Goal: Information Seeking & Learning: Check status

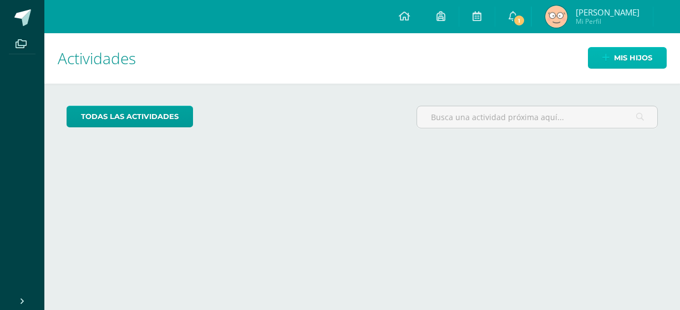
click at [611, 65] on link "Mis hijos" at bounding box center [627, 58] width 79 height 22
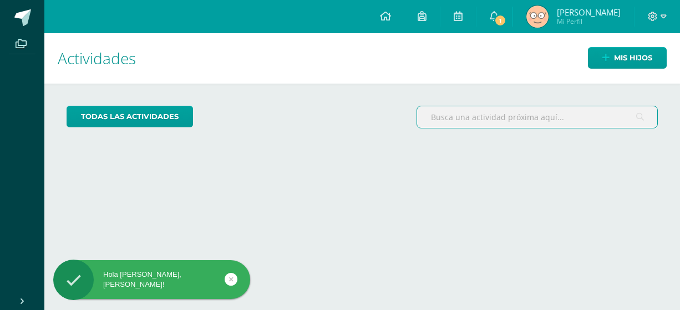
click at [452, 110] on input "text" at bounding box center [537, 117] width 240 height 22
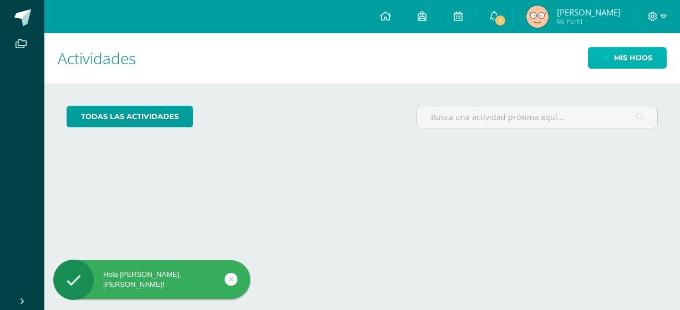
click at [622, 57] on span "Mis hijos" at bounding box center [633, 58] width 38 height 21
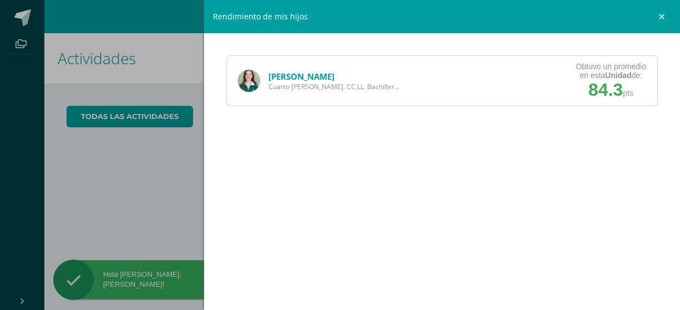
click at [293, 76] on link "[PERSON_NAME]" at bounding box center [301, 76] width 66 height 11
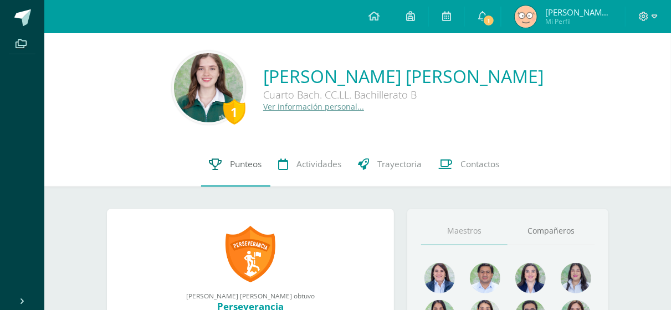
click at [247, 178] on link "Punteos" at bounding box center [235, 164] width 69 height 44
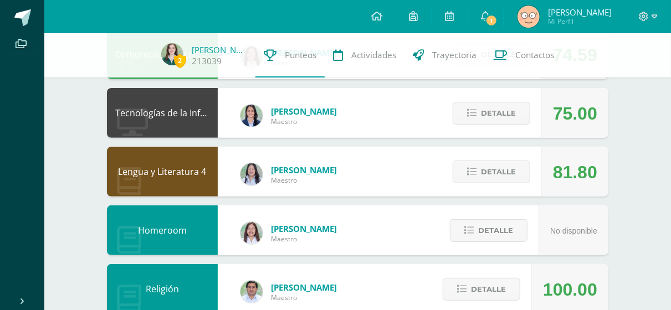
scroll to position [154, 0]
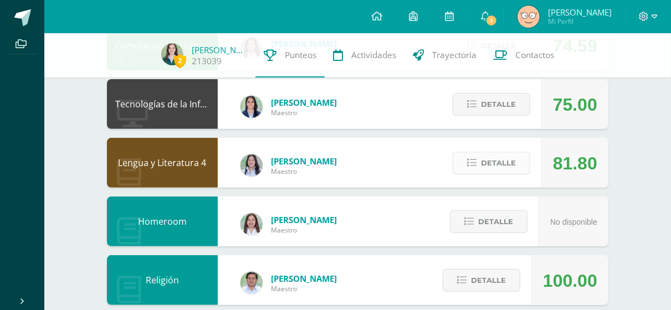
click at [510, 159] on span "Detalle" at bounding box center [498, 163] width 35 height 21
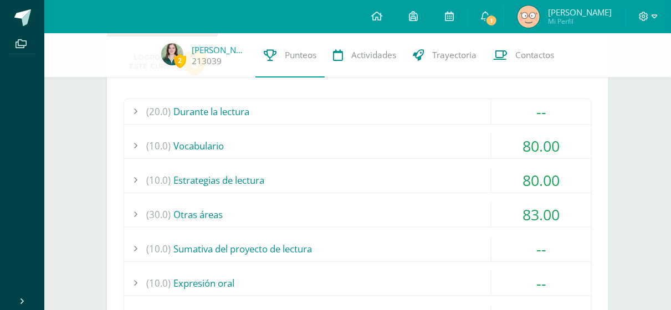
scroll to position [305, 0]
click at [482, 187] on div "(10.0) Estrategias de lectura" at bounding box center [357, 181] width 467 height 25
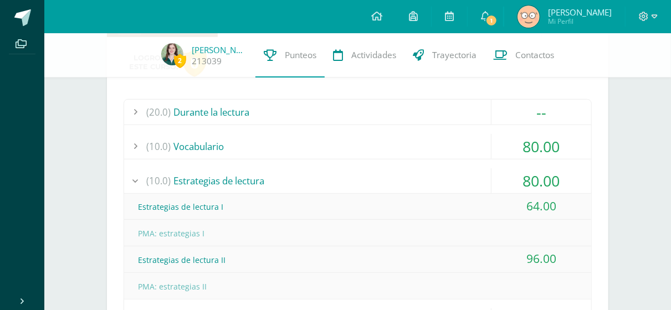
click at [482, 187] on div "(10.0) Estrategias de lectura" at bounding box center [357, 181] width 467 height 25
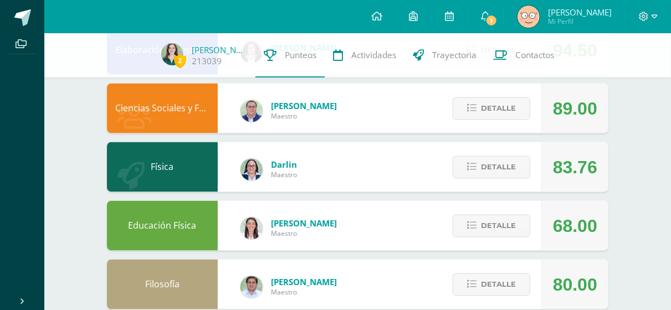
scroll to position [966, 0]
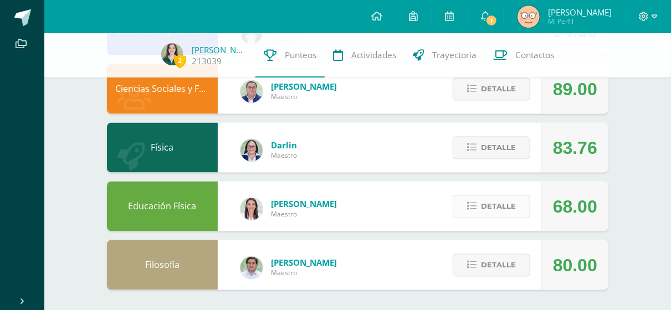
click at [471, 209] on icon at bounding box center [471, 206] width 9 height 9
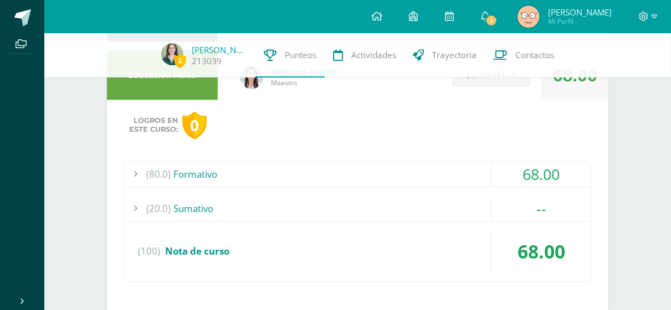
scroll to position [1098, 0]
click at [356, 182] on div "(80.0) Formativo" at bounding box center [357, 173] width 467 height 25
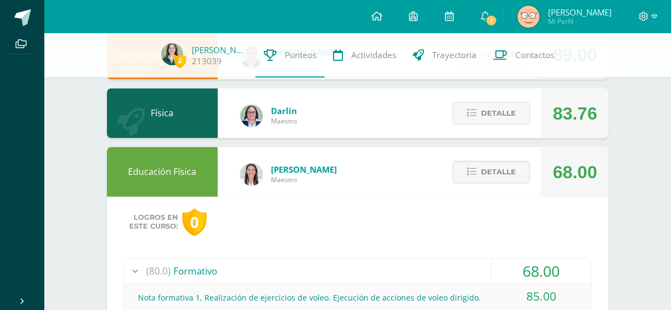
scroll to position [999, 0]
click at [467, 173] on button "Detalle" at bounding box center [492, 173] width 78 height 23
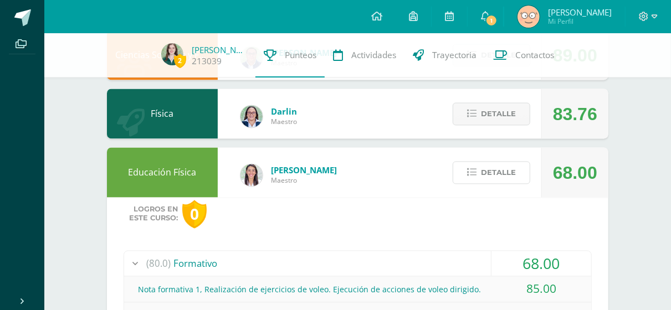
scroll to position [966, 0]
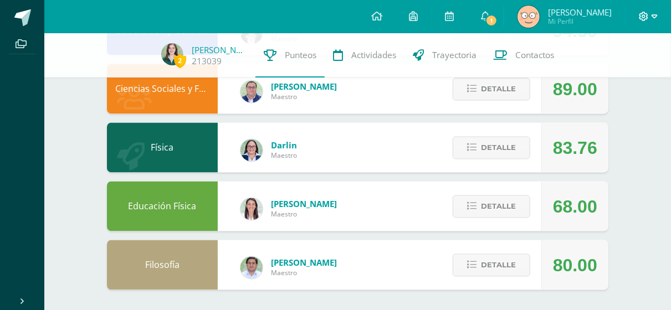
click at [652, 19] on icon at bounding box center [655, 17] width 6 height 10
click at [625, 80] on link "Cerrar sesión" at bounding box center [614, 76] width 88 height 16
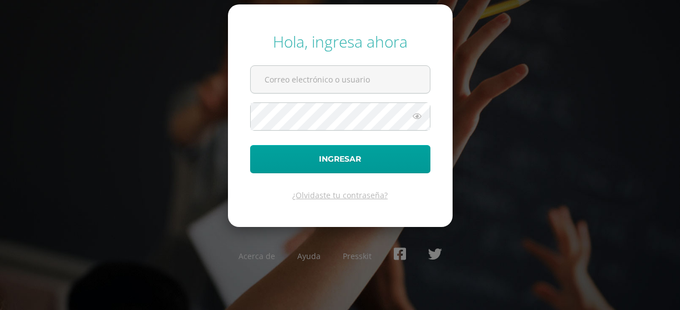
click at [576, 197] on div "Hola, ingresa ahora Ingresar ¿Olvidaste tu contraseña? Acerca de Ayuda Presskit" at bounding box center [340, 155] width 680 height 266
